Goal: Information Seeking & Learning: Find specific fact

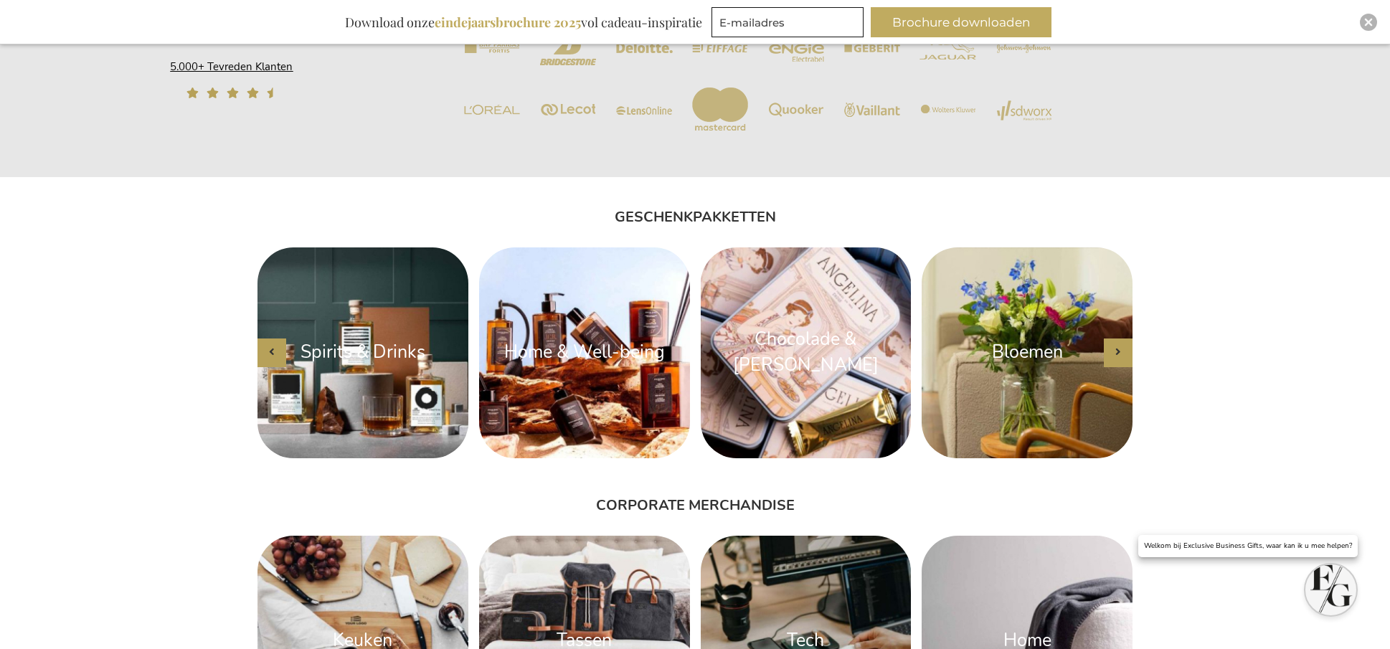
scroll to position [1744, 0]
click at [1121, 350] on button "button" at bounding box center [1117, 352] width 29 height 29
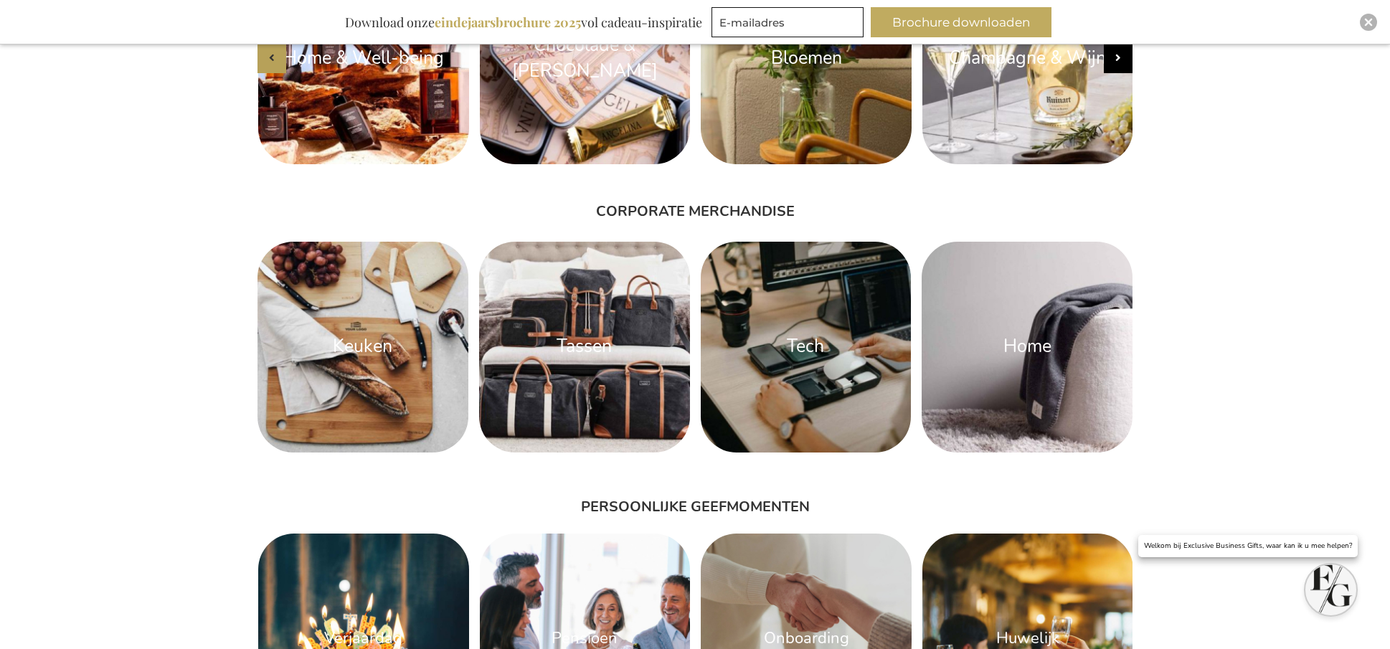
scroll to position [2235, 0]
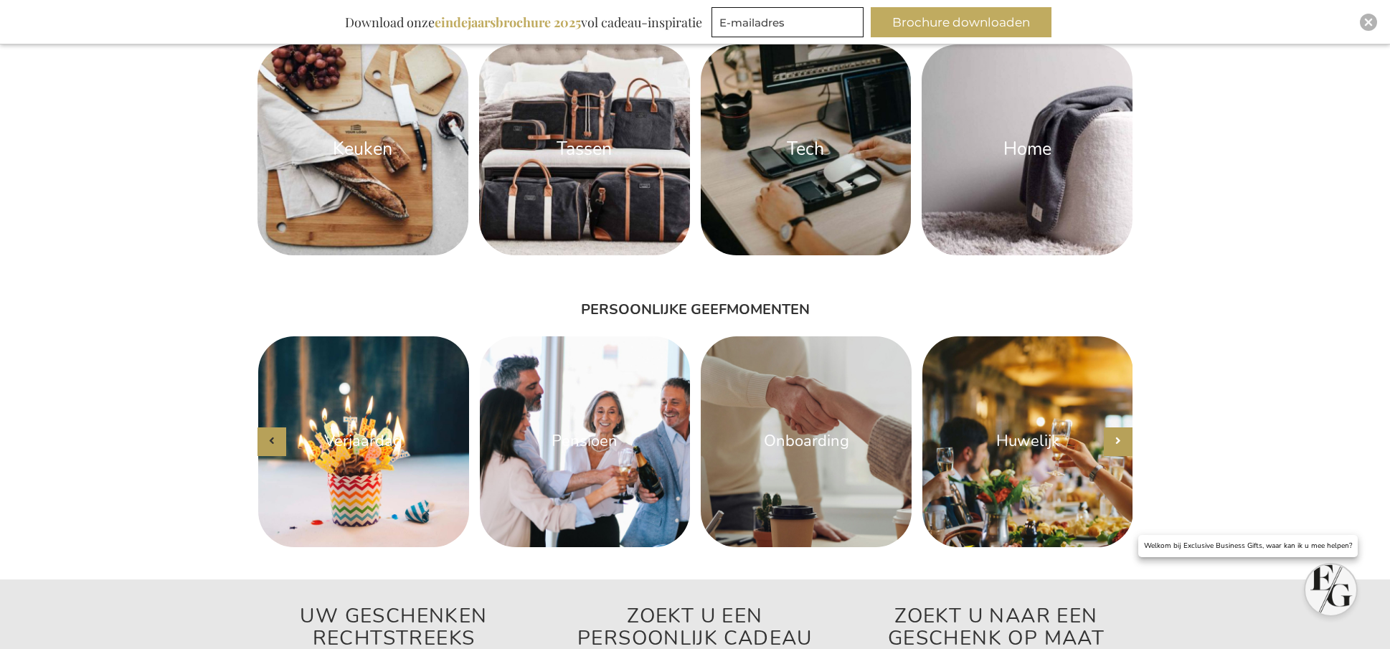
click at [1121, 447] on button "button" at bounding box center [1117, 441] width 29 height 29
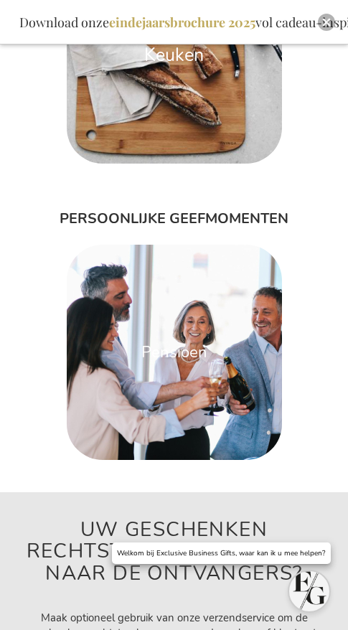
scroll to position [4241, 0]
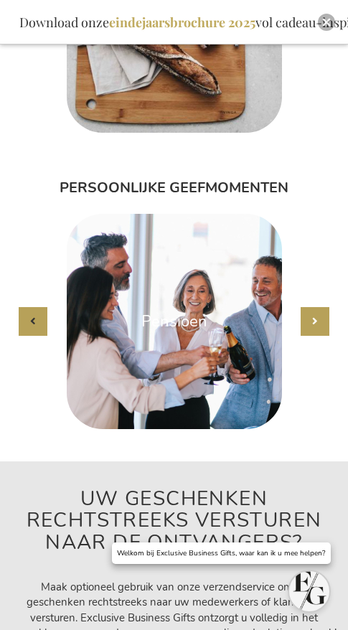
click at [311, 336] on button "button" at bounding box center [314, 321] width 29 height 29
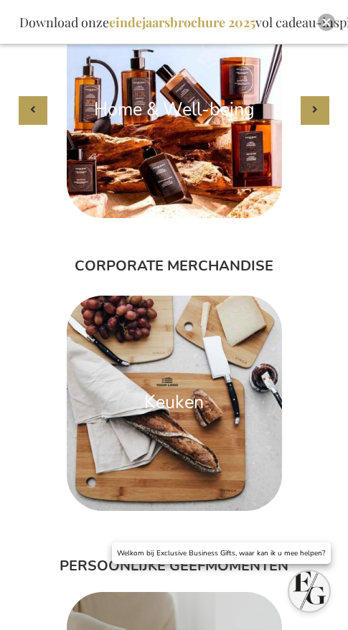
scroll to position [3785, 0]
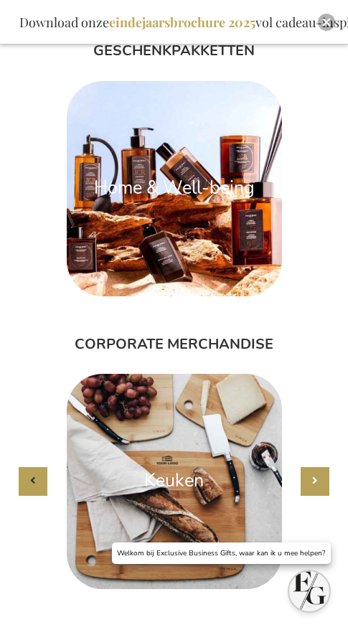
click at [320, 492] on button "button" at bounding box center [314, 481] width 29 height 29
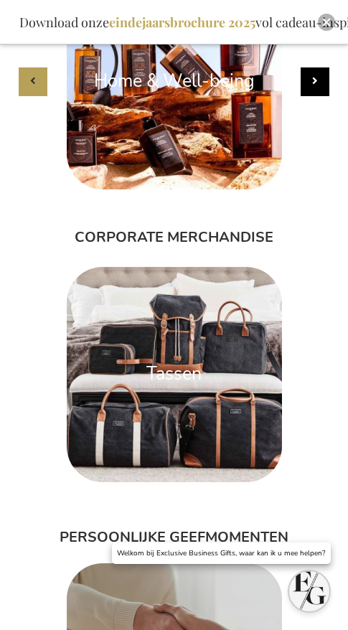
click at [318, 96] on button "button" at bounding box center [314, 81] width 29 height 29
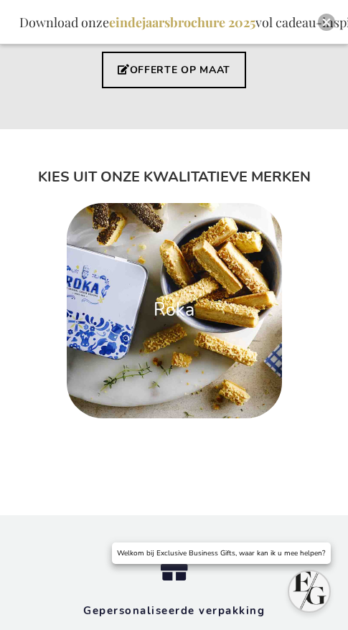
scroll to position [5463, 0]
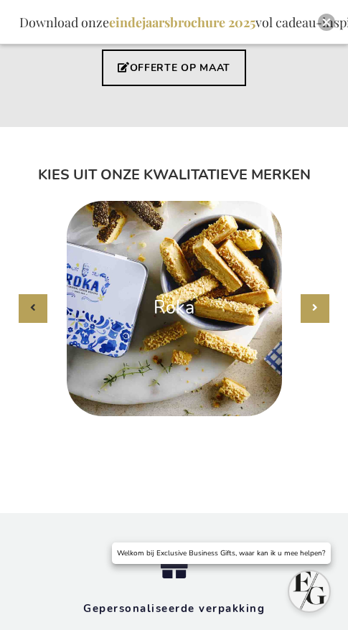
click at [315, 307] on icon "button" at bounding box center [315, 307] width 6 height 11
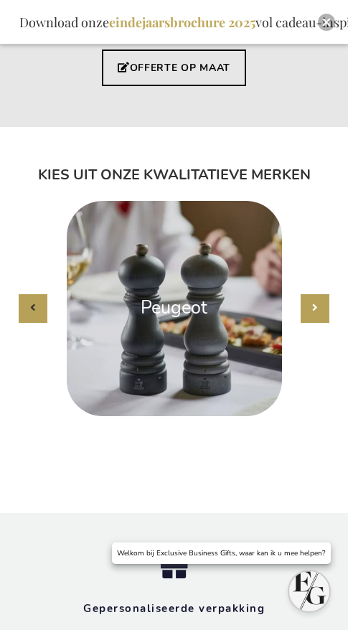
click at [315, 307] on icon "button" at bounding box center [315, 307] width 6 height 11
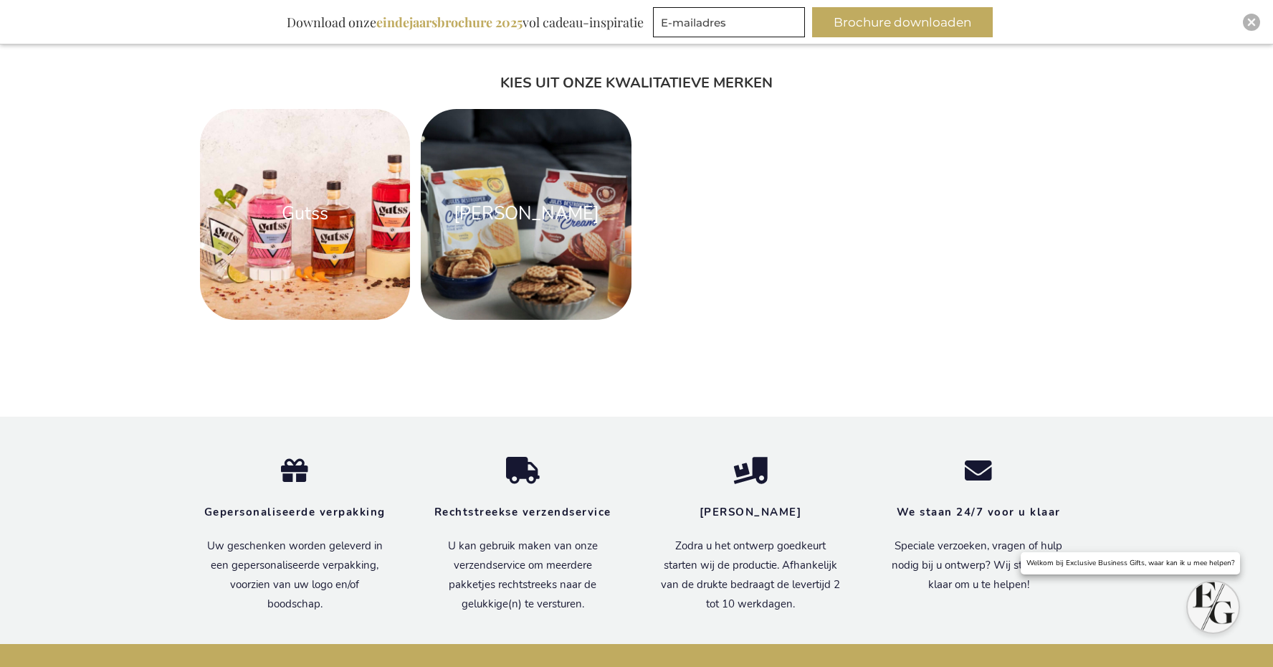
scroll to position [3097, 0]
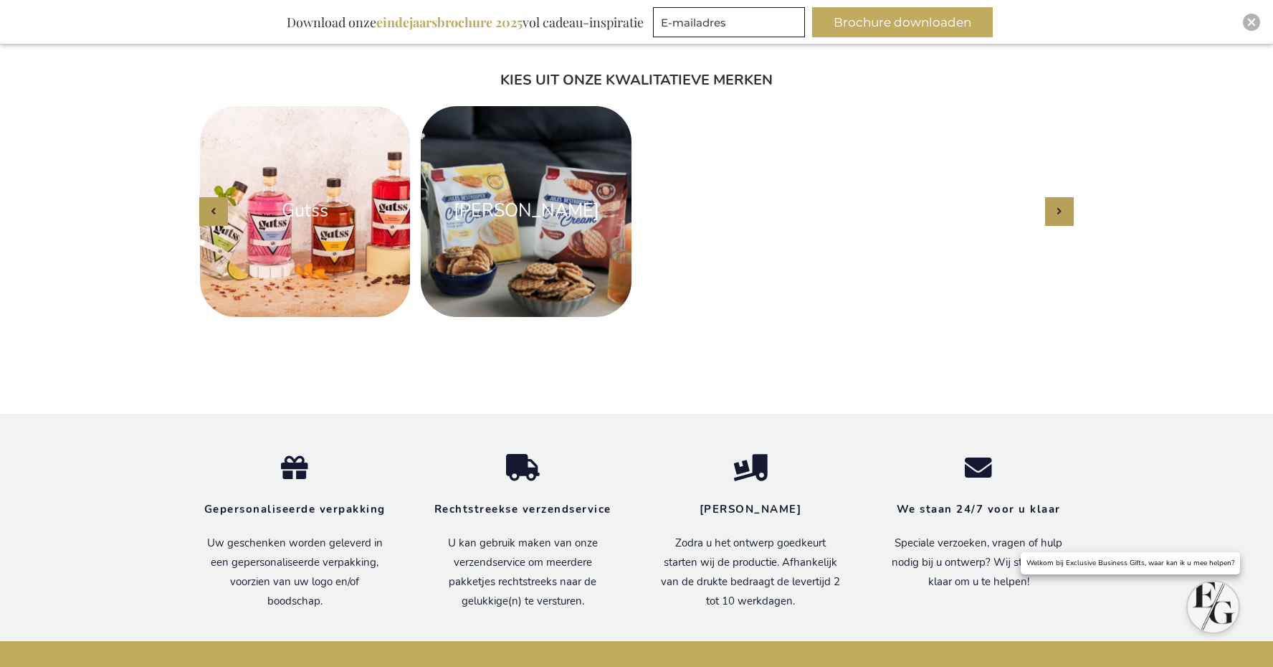
click at [784, 239] on div "Jules Destrooper Marie-Stella-Maris Neuhaus Atelier Rebul Roka Peugeot Gutss Ju…" at bounding box center [531, 211] width 3321 height 211
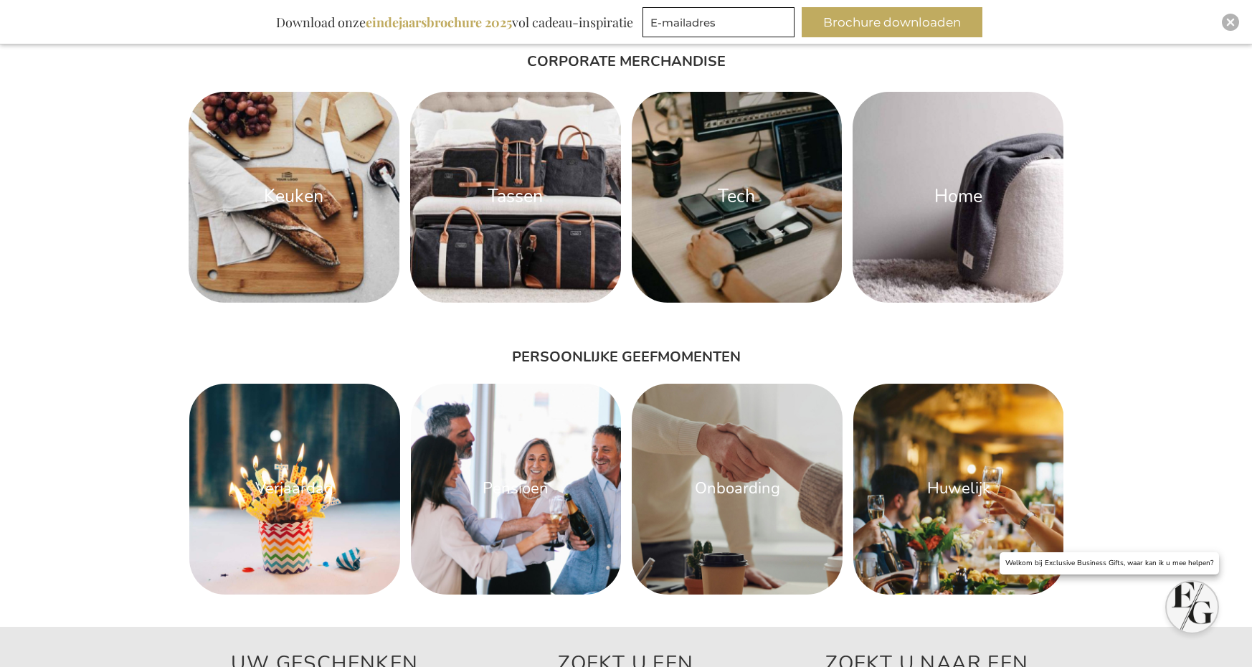
scroll to position [2122, 0]
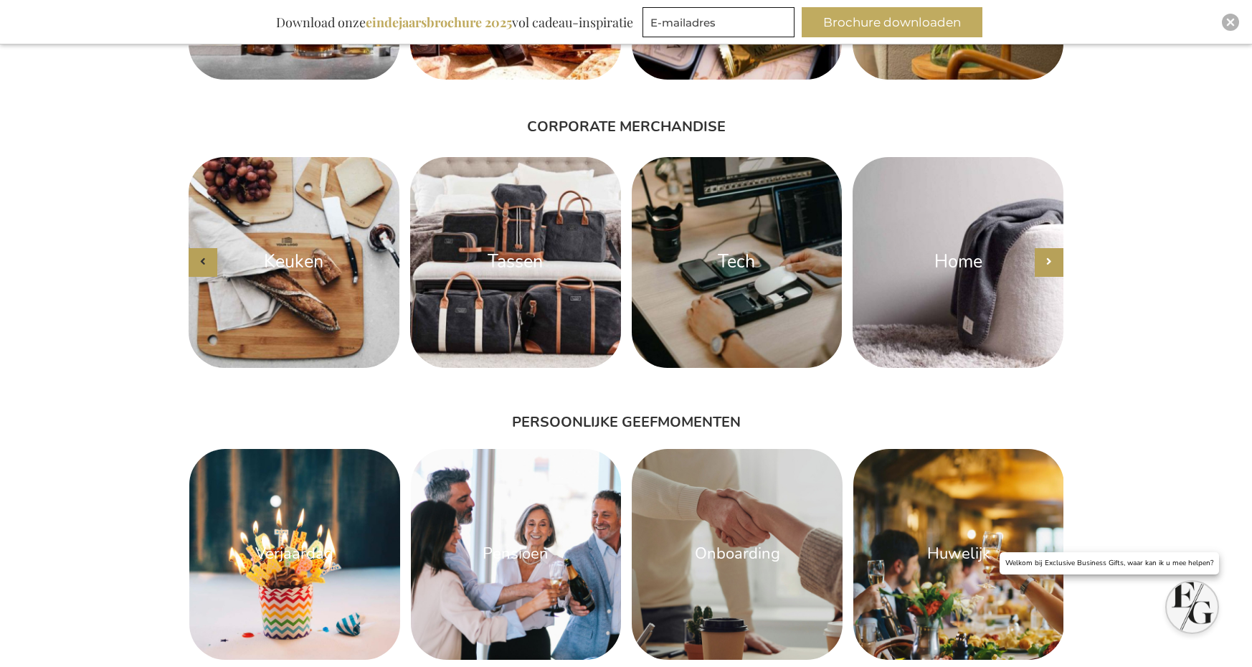
click at [1051, 257] on button "button" at bounding box center [1049, 262] width 29 height 29
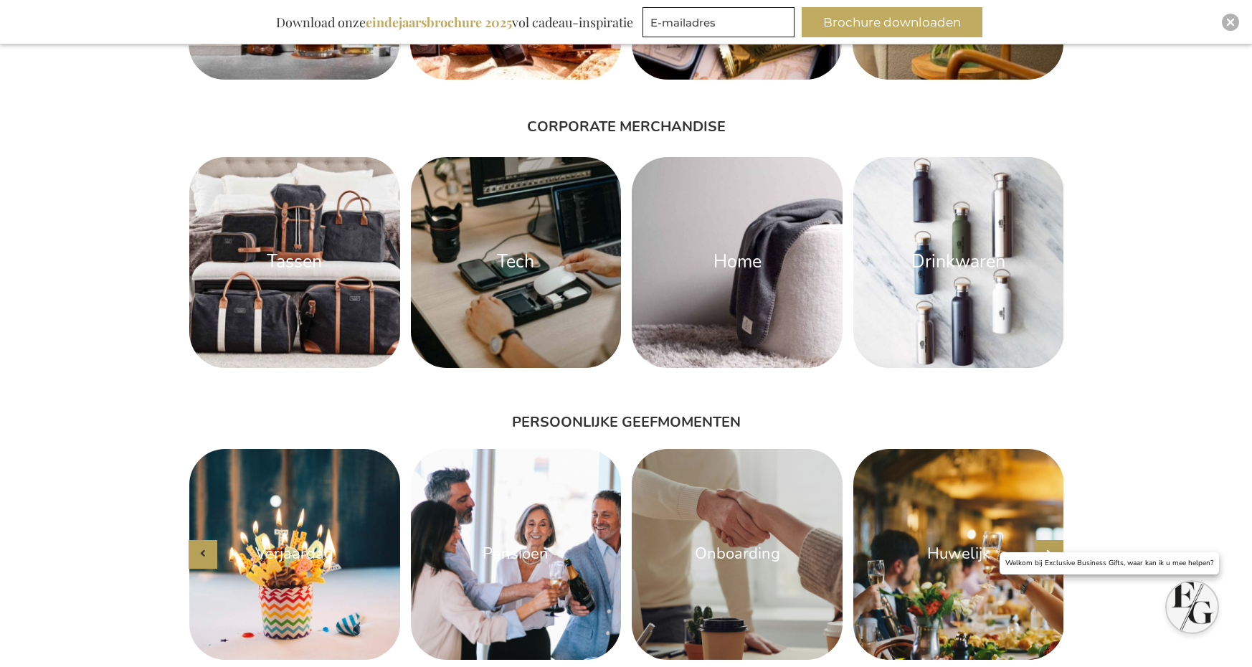
scroll to position [2571, 0]
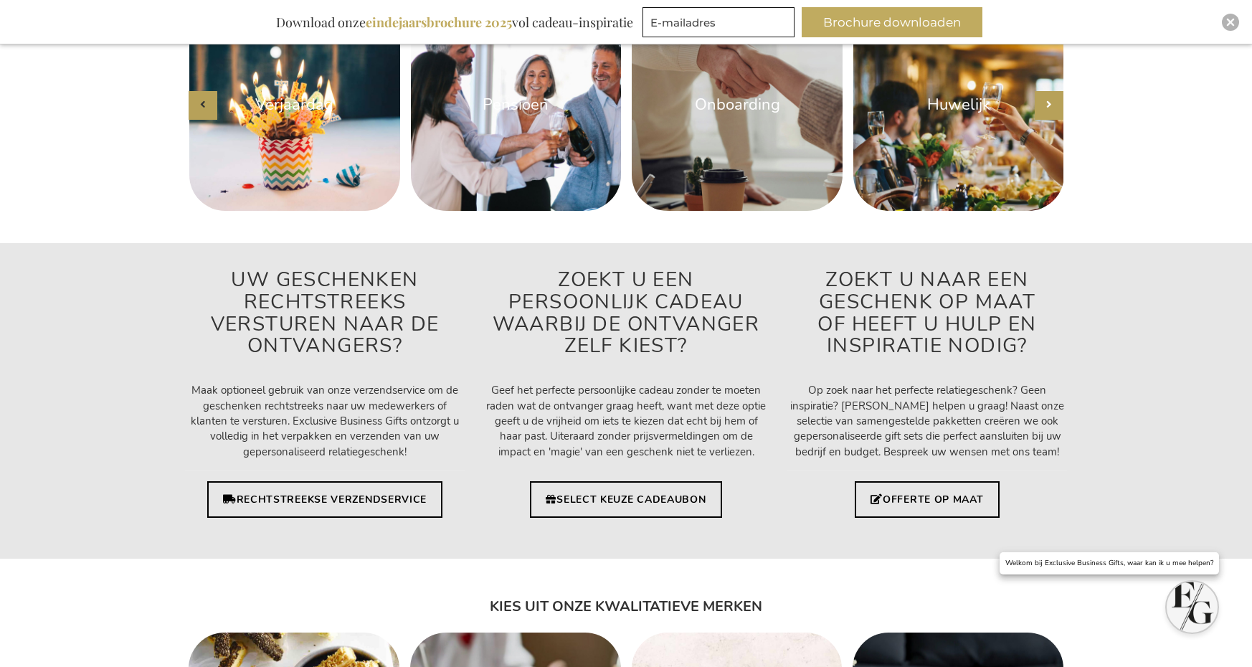
click at [1050, 107] on icon "button" at bounding box center [1049, 104] width 6 height 11
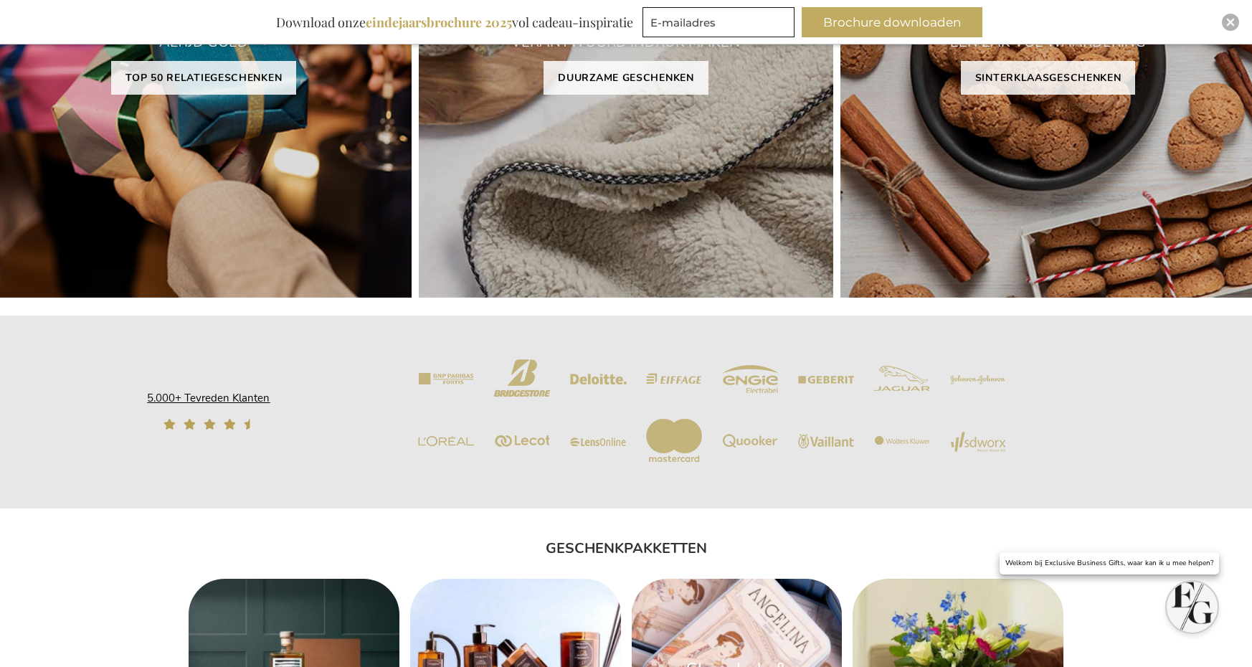
scroll to position [1457, 0]
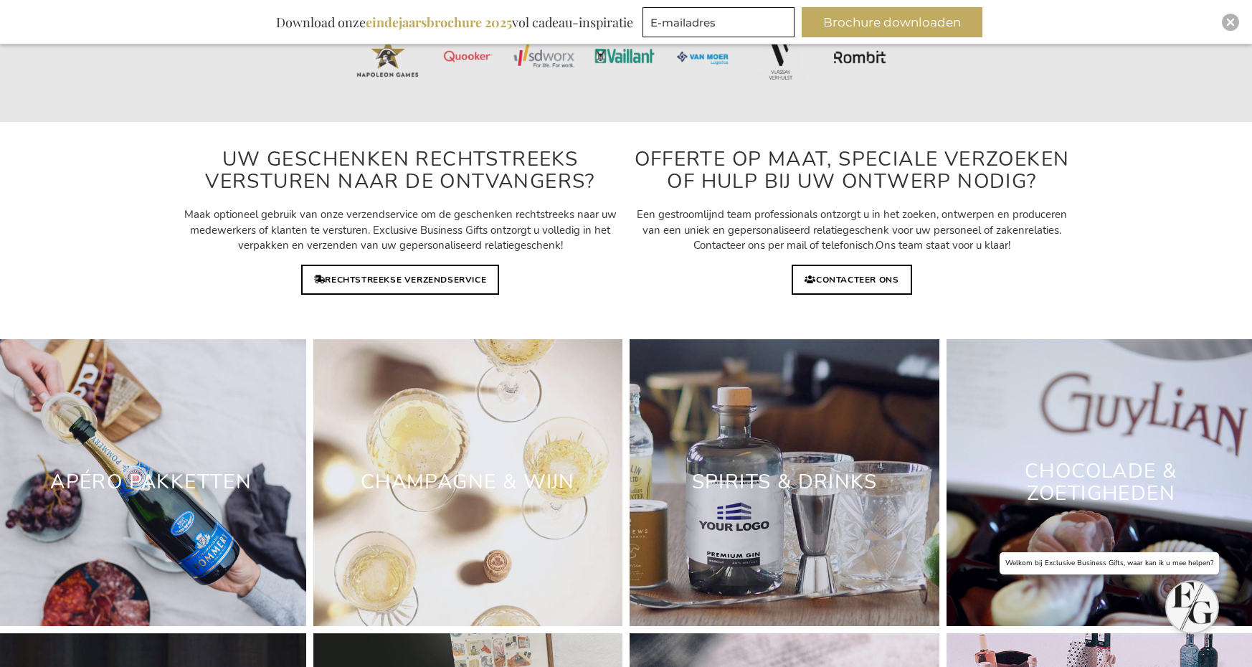
scroll to position [4808, 0]
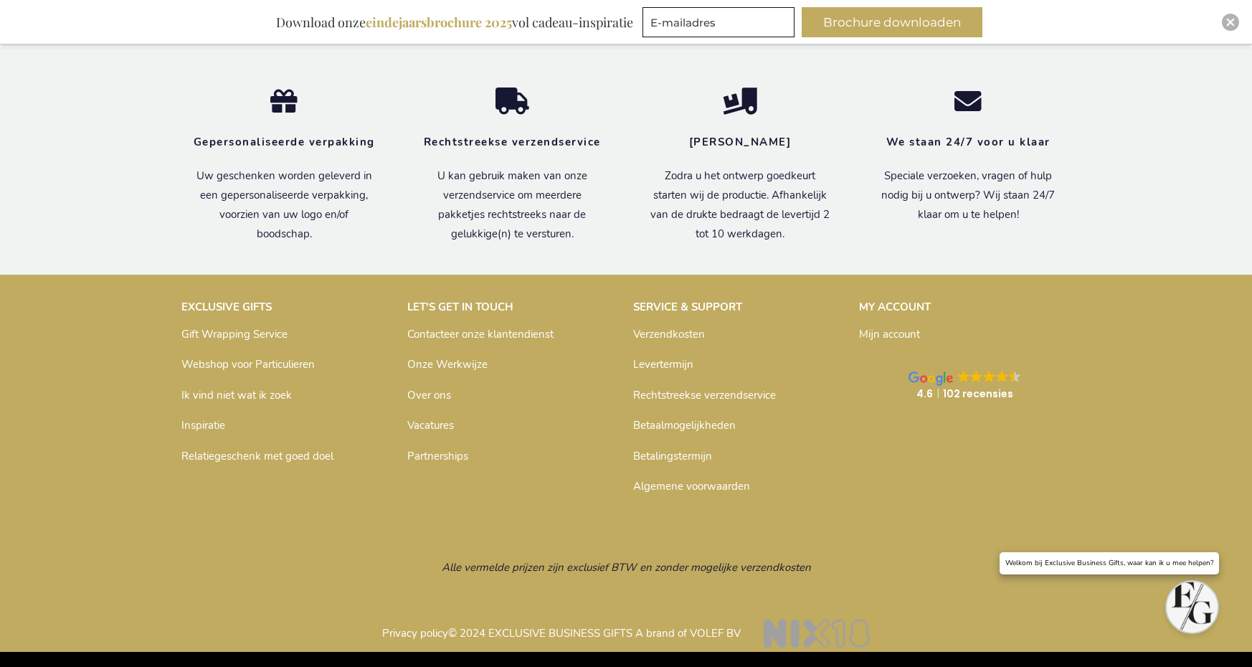
click at [686, 336] on link "Verzendkosten" at bounding box center [669, 334] width 72 height 14
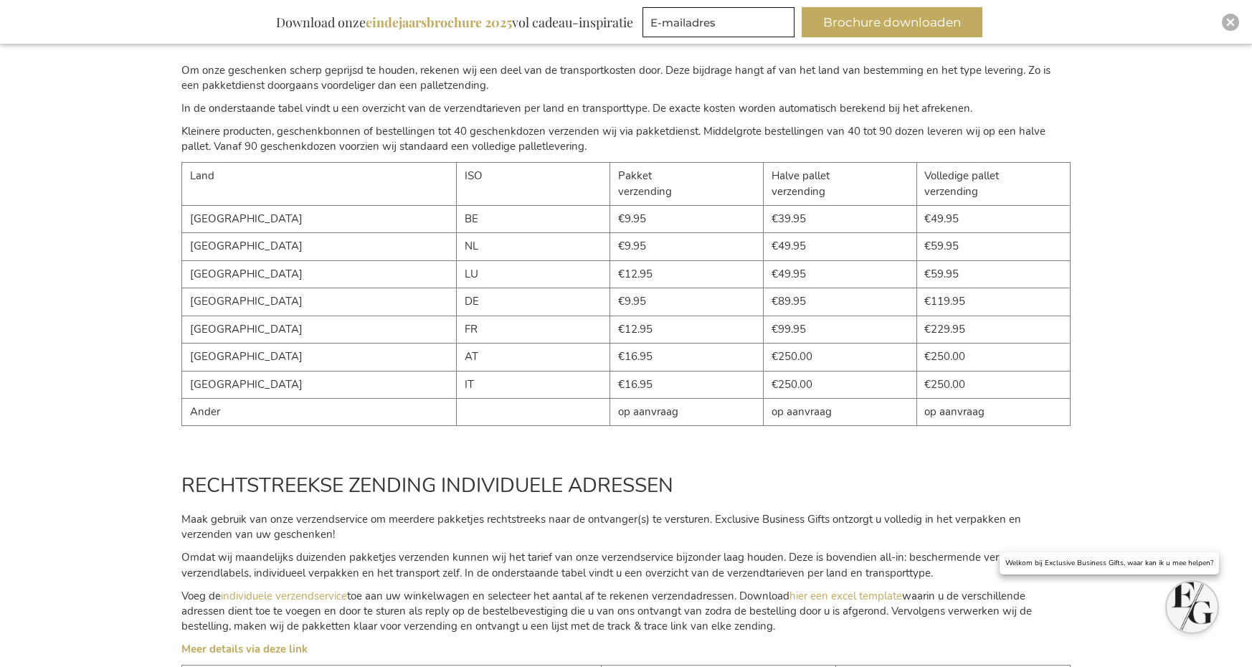
click at [610, 387] on td "€16.95" at bounding box center [686, 384] width 153 height 27
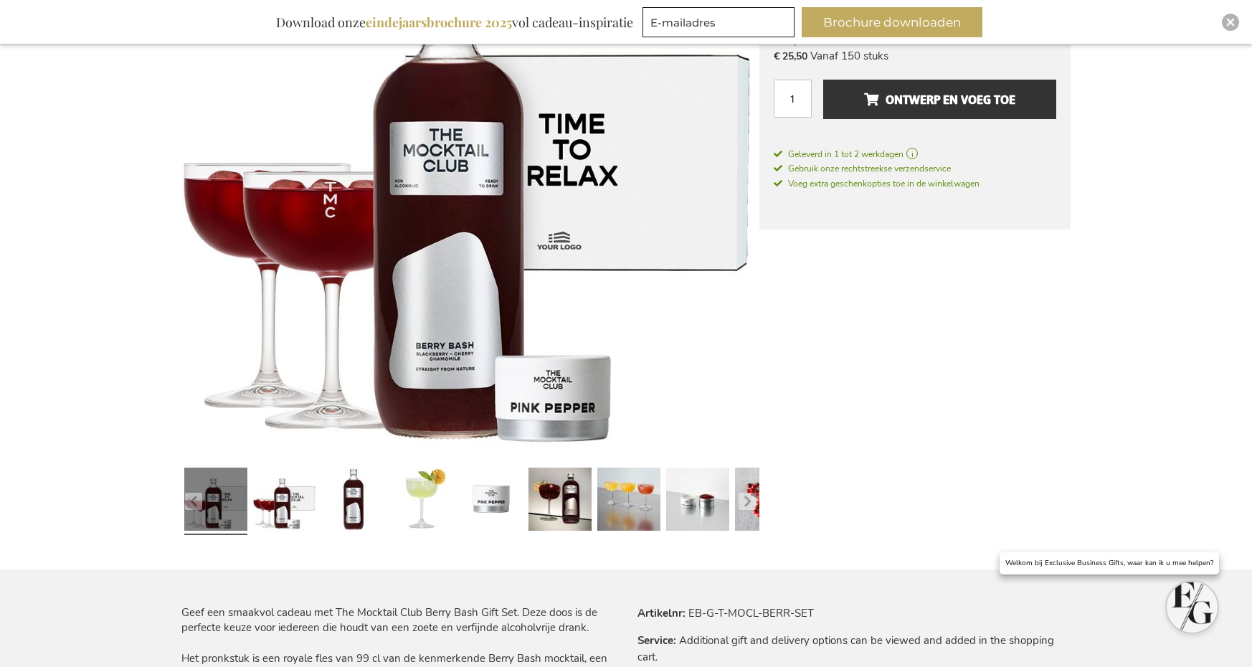
scroll to position [289, 0]
